Goal: Information Seeking & Learning: Learn about a topic

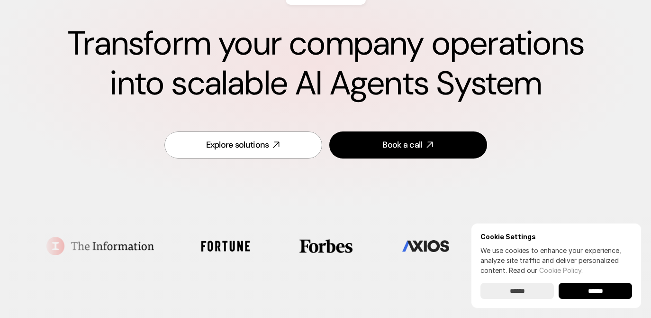
scroll to position [111, 0]
click at [500, 294] on input "******" at bounding box center [517, 290] width 73 height 16
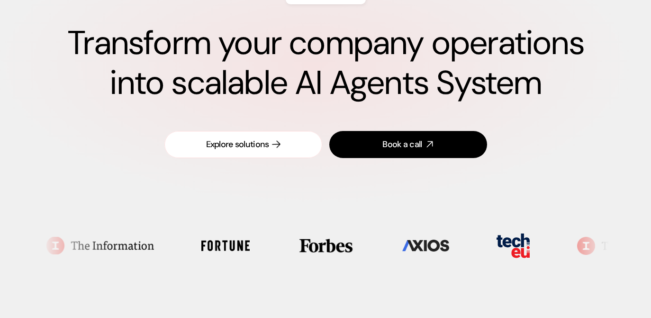
click at [247, 144] on div "Explore solutions" at bounding box center [237, 144] width 63 height 12
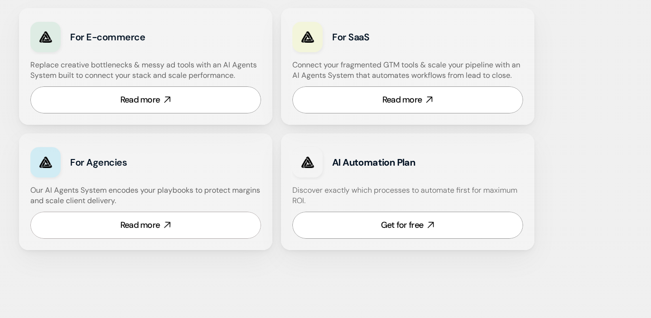
scroll to position [640, 0]
click at [163, 224] on icon at bounding box center [167, 224] width 11 height 11
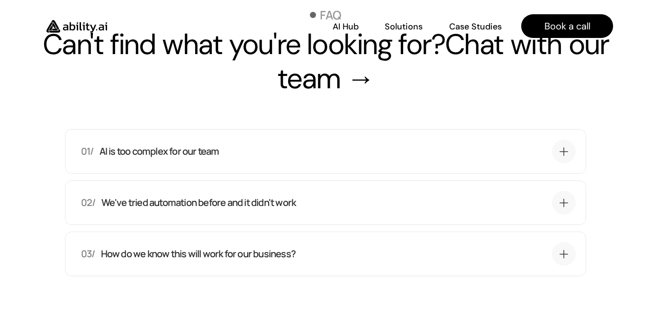
scroll to position [3352, 0]
click at [235, 150] on div "01/ AI is too complex for our team" at bounding box center [314, 151] width 466 height 13
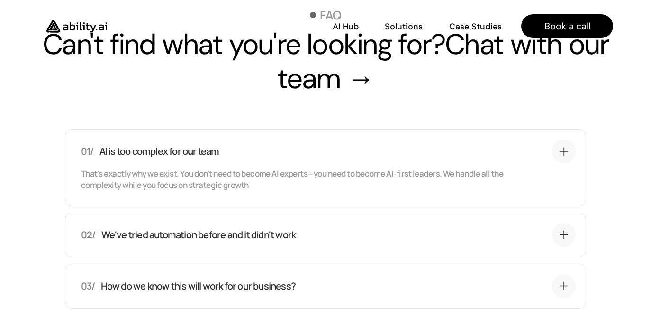
click at [235, 150] on div "01/ AI is too complex for our team" at bounding box center [314, 151] width 466 height 13
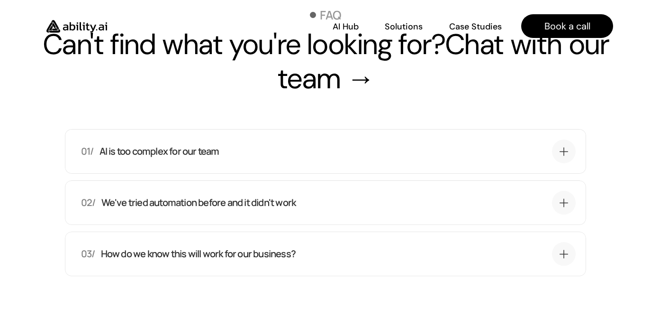
click at [221, 204] on p "We've tried automation before and it didn't work" at bounding box center [198, 202] width 195 height 13
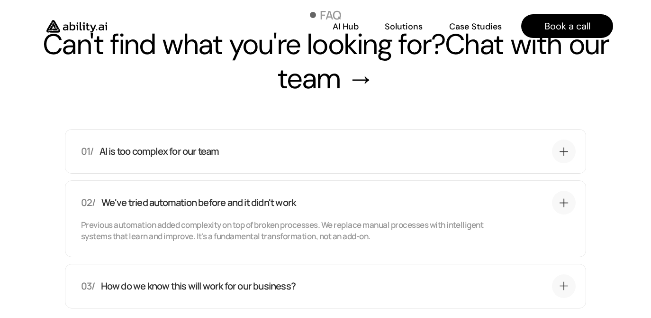
click at [221, 204] on p "We've tried automation before and it didn't work" at bounding box center [198, 202] width 195 height 13
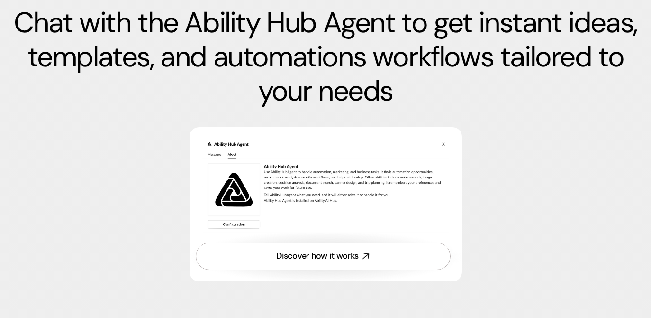
scroll to position [2982, 0]
click at [312, 264] on link "Discover how it works" at bounding box center [323, 255] width 255 height 27
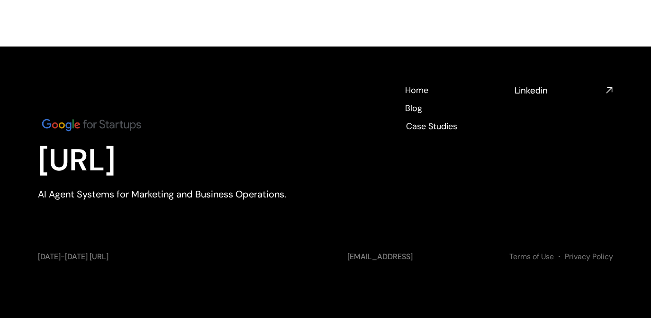
scroll to position [2757, 0]
